Goal: Task Accomplishment & Management: Manage account settings

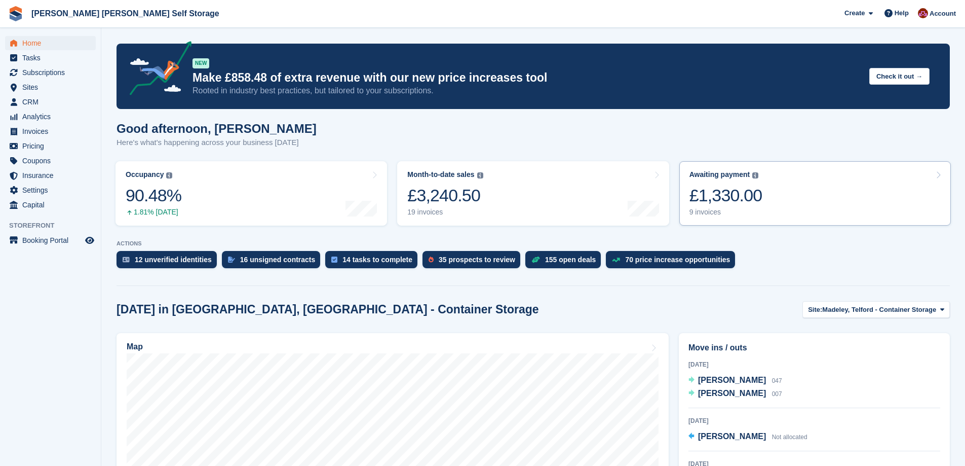
click at [758, 199] on link "Awaiting payment The total outstanding balance on all open invoices. The total …" at bounding box center [815, 193] width 272 height 64
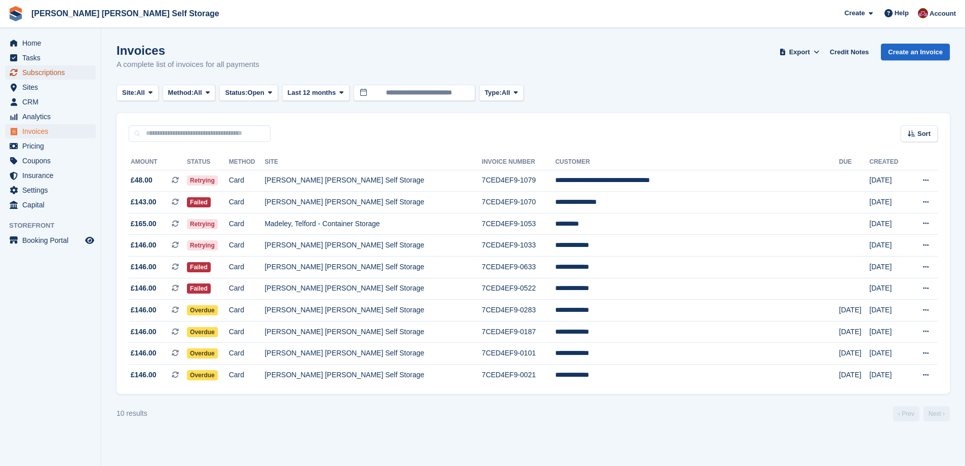
click at [41, 73] on span "Subscriptions" at bounding box center [52, 72] width 61 height 14
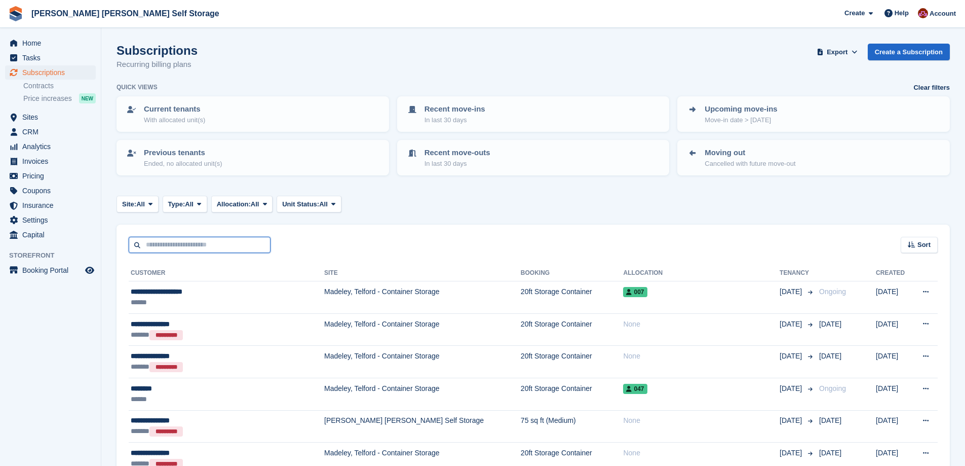
click at [161, 248] on input "text" at bounding box center [200, 245] width 142 height 17
type input "*********"
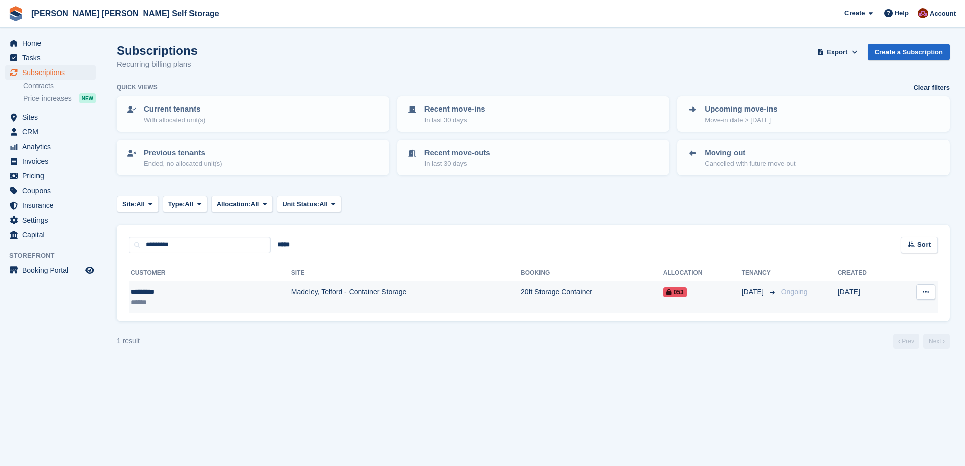
click at [368, 295] on td "Madeley, Telford - Container Storage" at bounding box center [406, 297] width 230 height 32
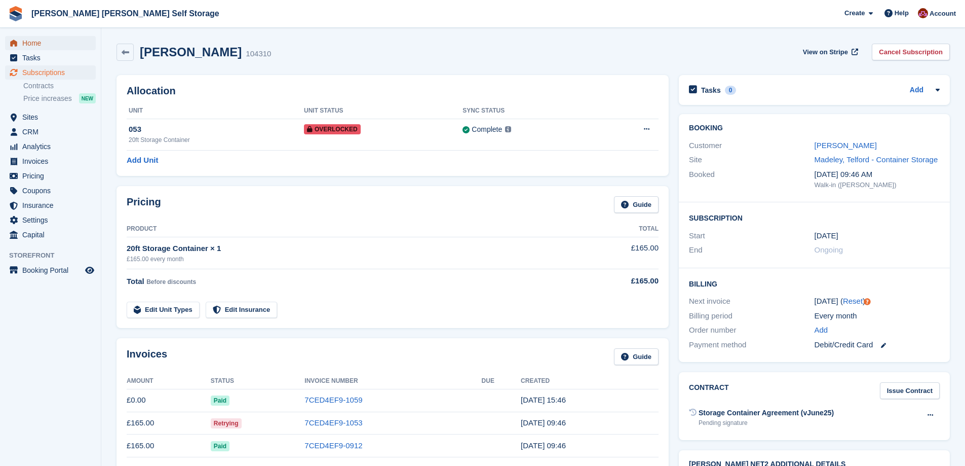
click at [42, 40] on span "Home" at bounding box center [52, 43] width 61 height 14
